Goal: Task Accomplishment & Management: Use online tool/utility

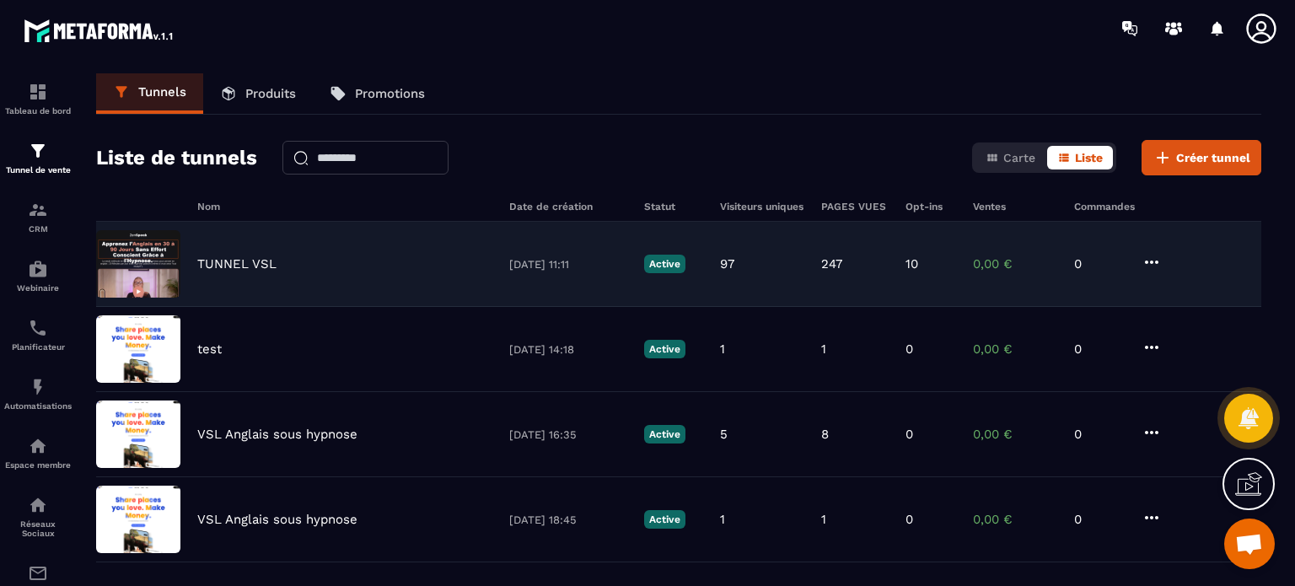
click at [212, 262] on p "TUNNEL VSL" at bounding box center [236, 263] width 79 height 15
click at [1153, 264] on icon at bounding box center [1151, 262] width 20 height 20
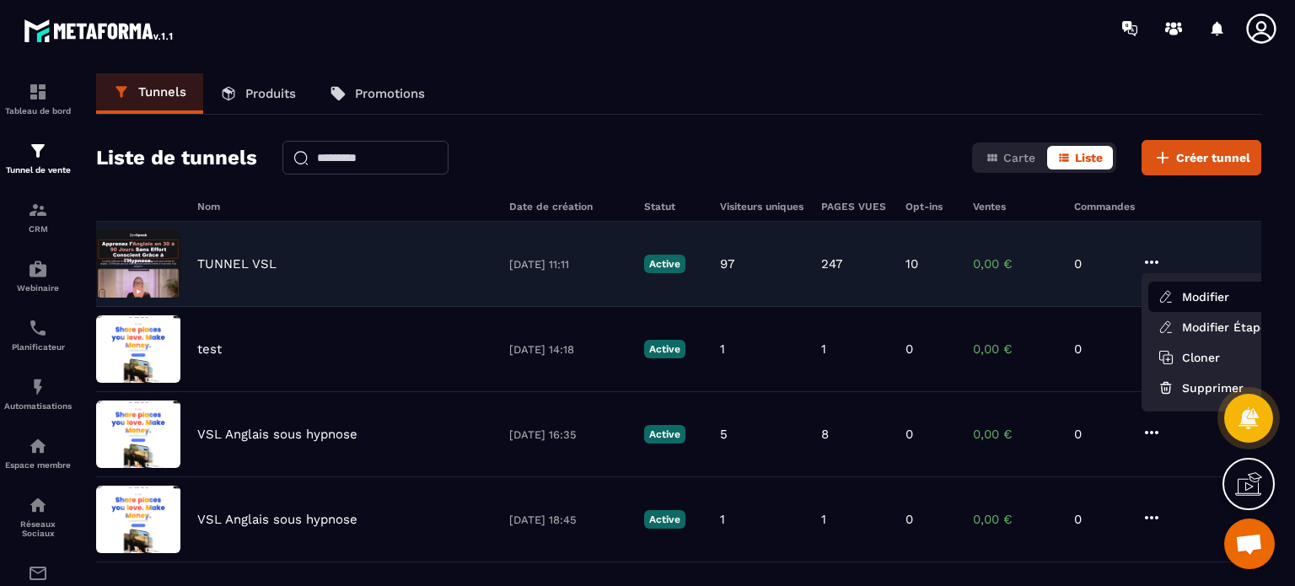
click at [1170, 306] on button "Modifier" at bounding box center [1215, 297] width 135 height 30
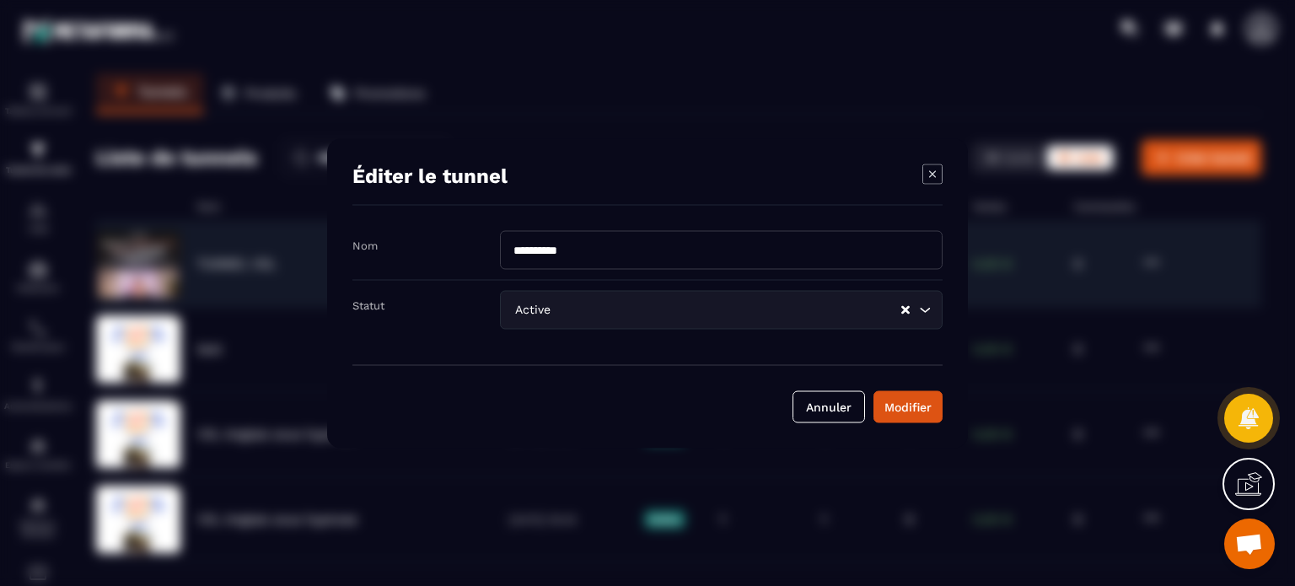
click at [936, 174] on icon "Modal window" at bounding box center [932, 174] width 20 height 20
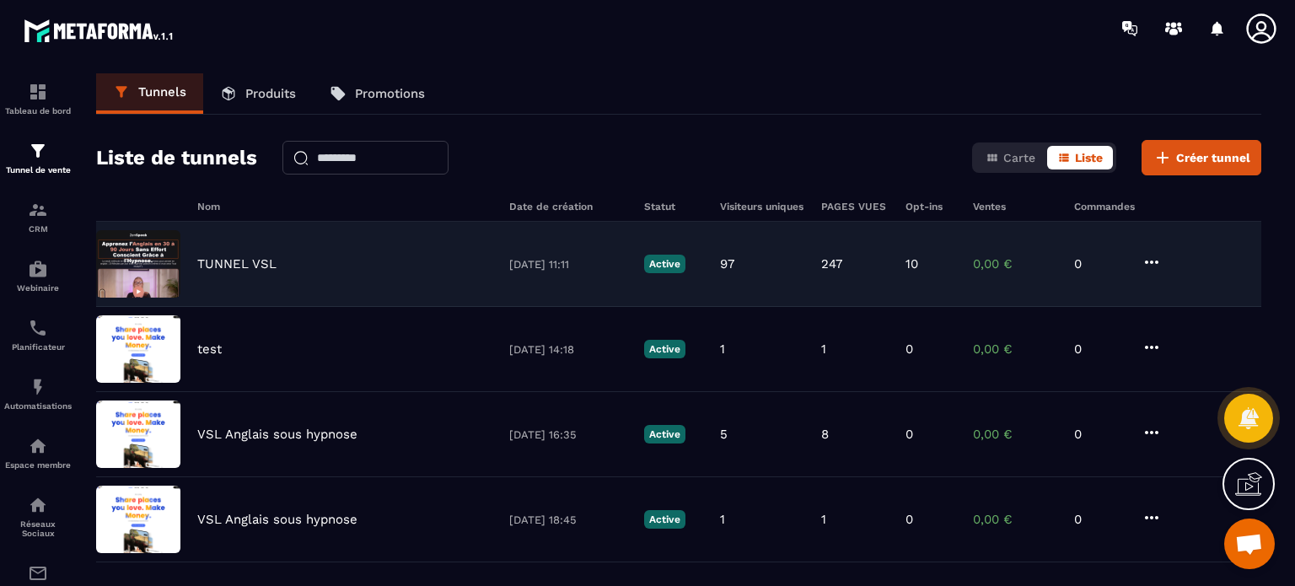
click at [1150, 256] on icon at bounding box center [1151, 262] width 20 height 20
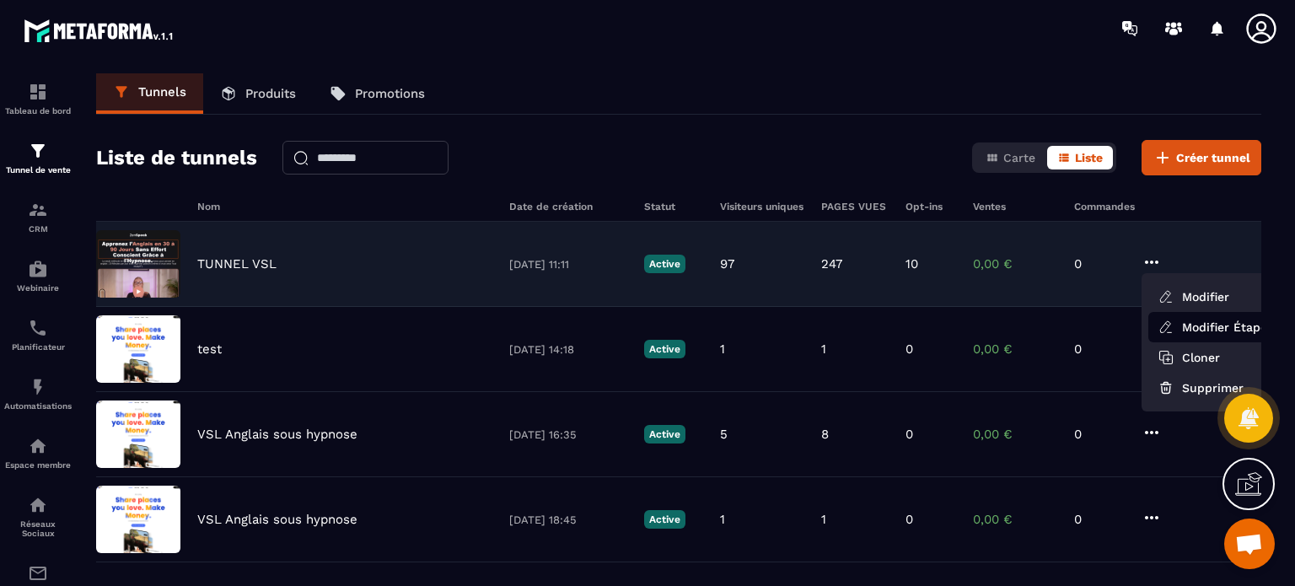
click at [1174, 333] on link "Modifier Étapes" at bounding box center [1215, 327] width 135 height 30
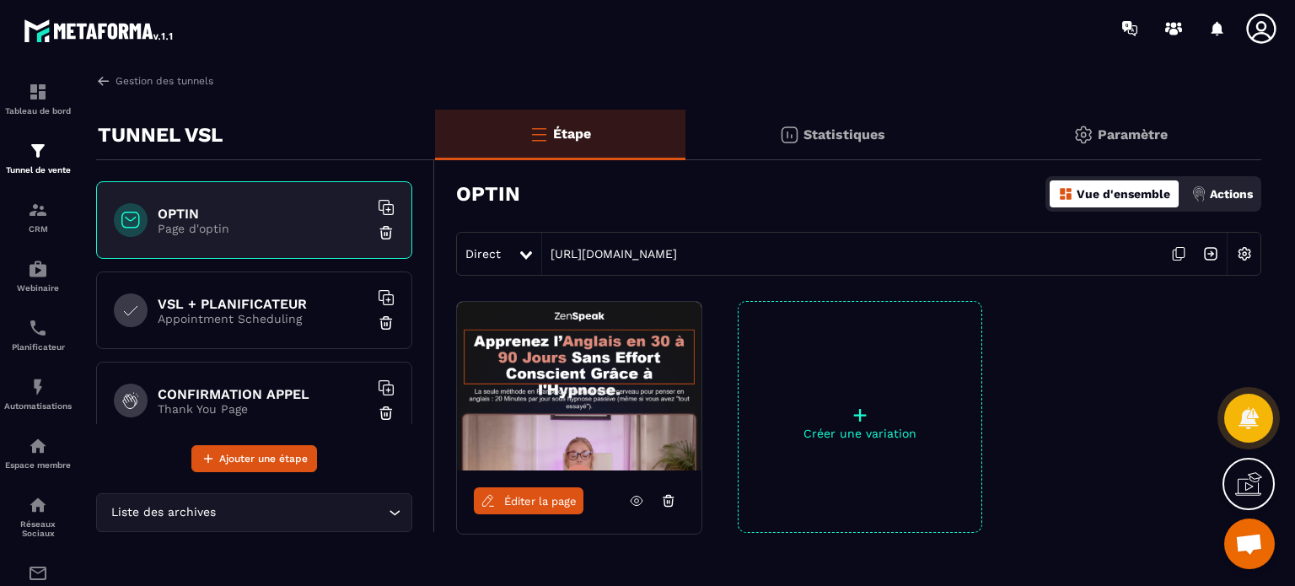
click at [536, 505] on span "Éditer la page" at bounding box center [540, 501] width 72 height 13
